Goal: Task Accomplishment & Management: Complete application form

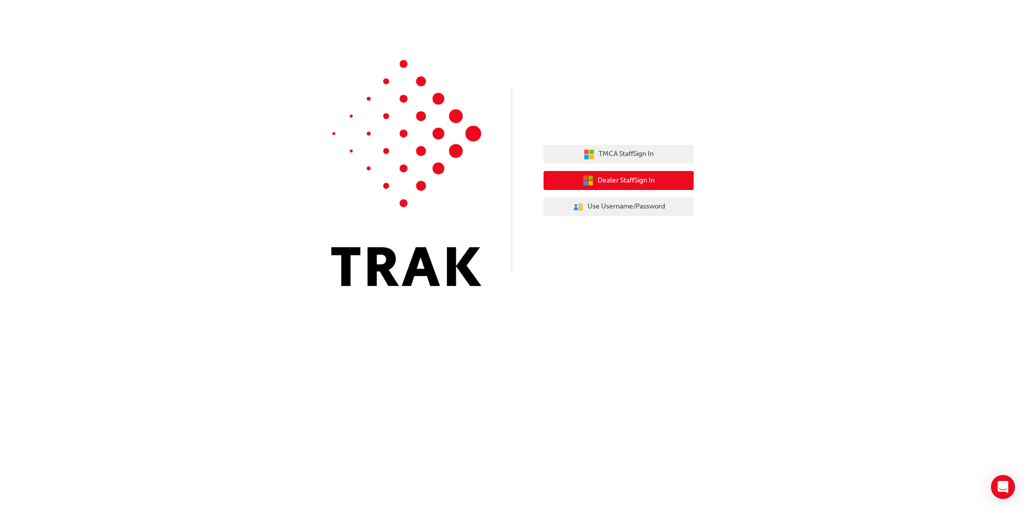
click at [613, 185] on span "Dealer Staff Sign In" at bounding box center [625, 181] width 57 height 12
click at [646, 180] on span "Dealer Staff Sign In" at bounding box center [625, 181] width 57 height 12
click at [631, 180] on span "Dealer Staff Sign In" at bounding box center [625, 181] width 57 height 12
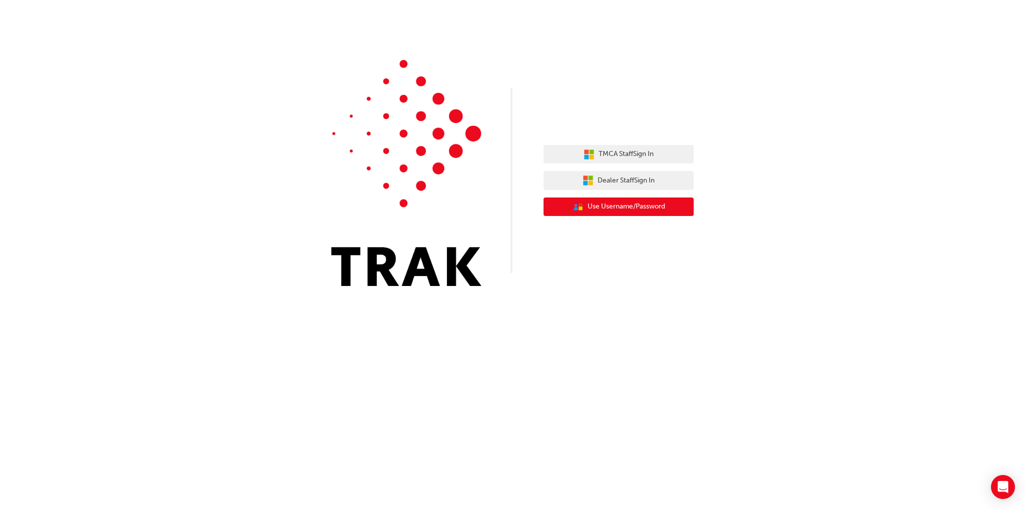
click at [600, 202] on span "Use Username/Password" at bounding box center [626, 207] width 78 height 12
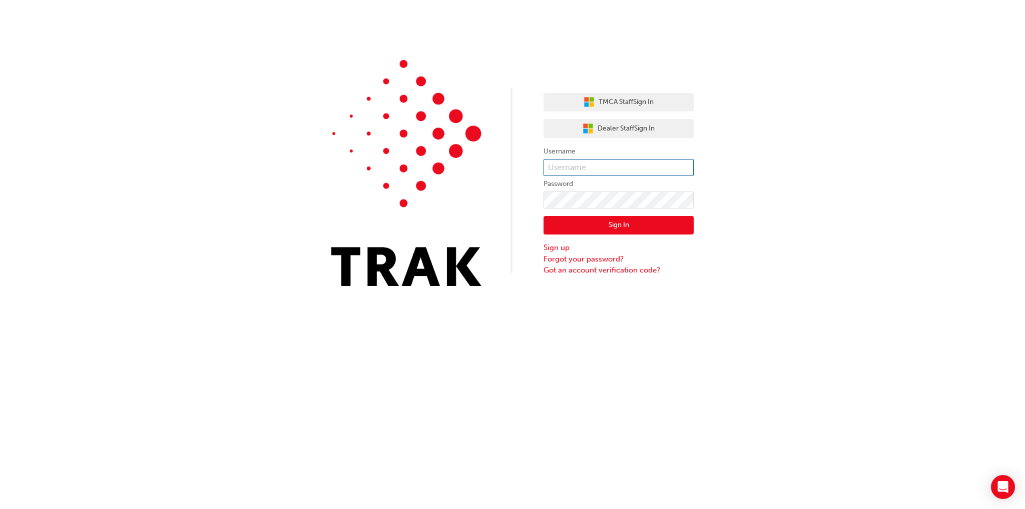
click at [594, 169] on input "text" at bounding box center [618, 167] width 150 height 17
type input "93153515"
click at [547, 247] on link "Sign up" at bounding box center [615, 248] width 150 height 12
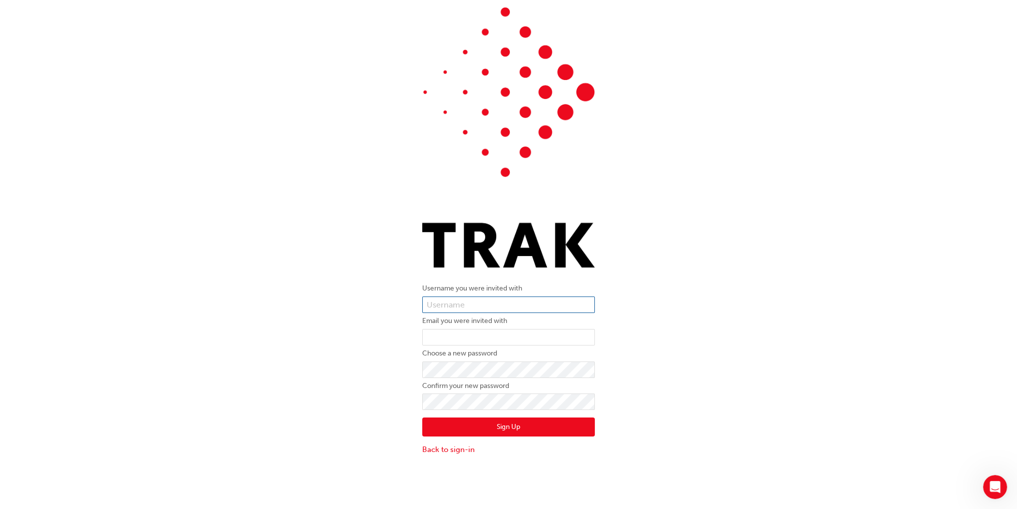
scroll to position [22, 0]
